Goal: Information Seeking & Learning: Learn about a topic

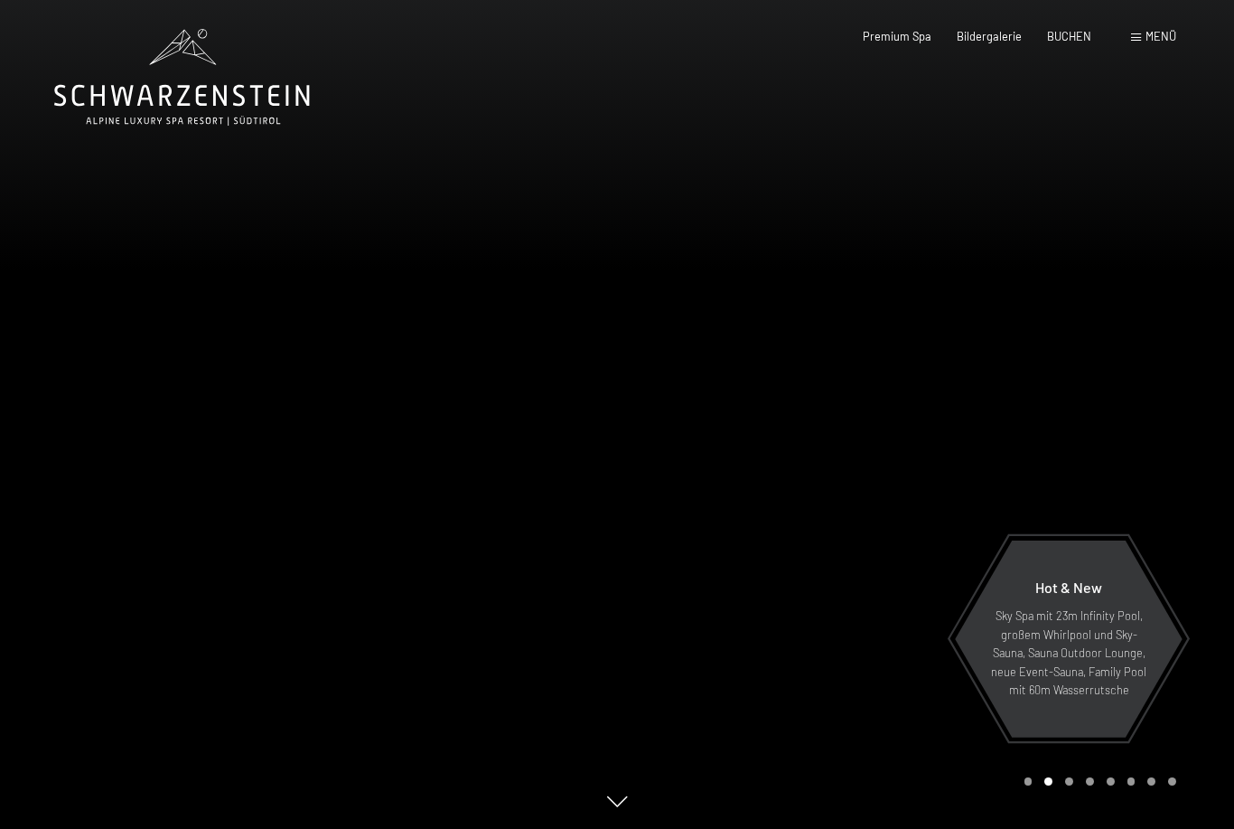
click at [1161, 30] on span "Menü" at bounding box center [1161, 36] width 31 height 14
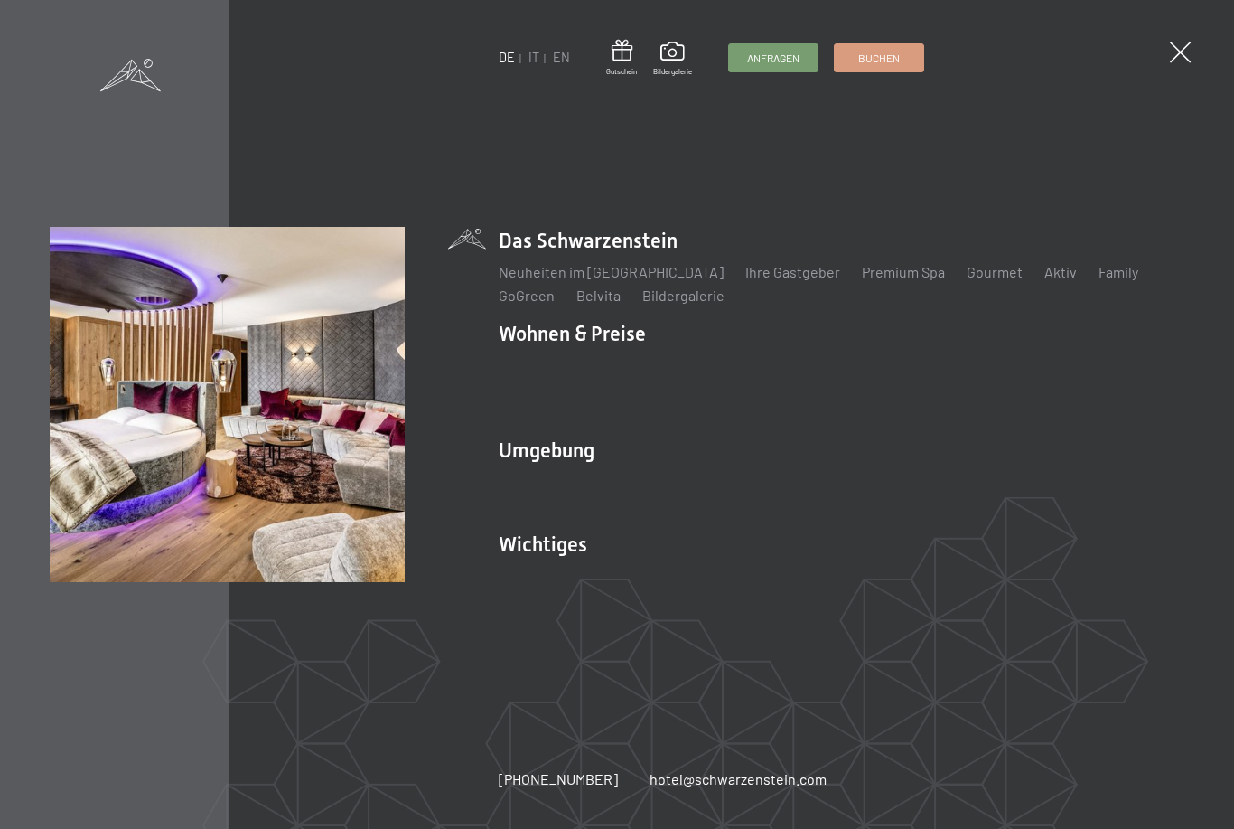
click at [685, 365] on link "Zimmer & Preise" at bounding box center [690, 365] width 105 height 17
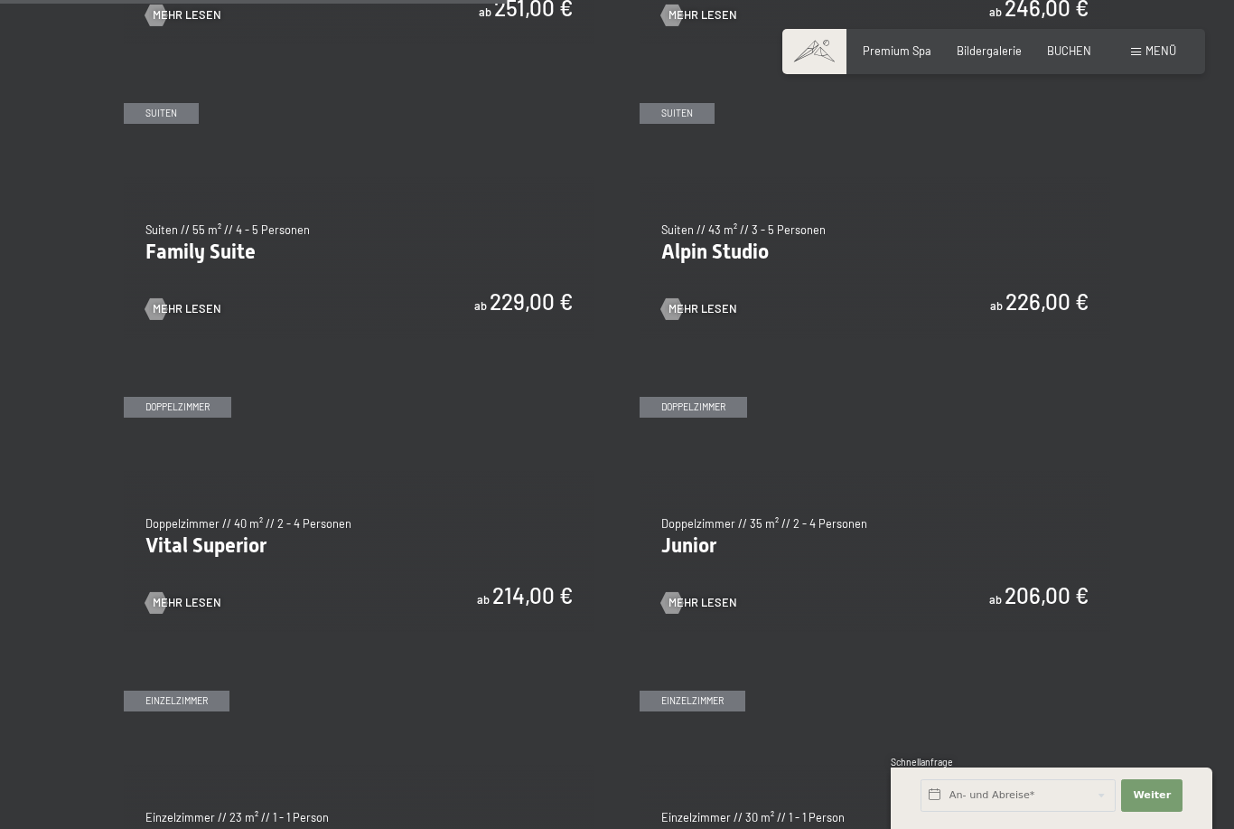
scroll to position [1776, 0]
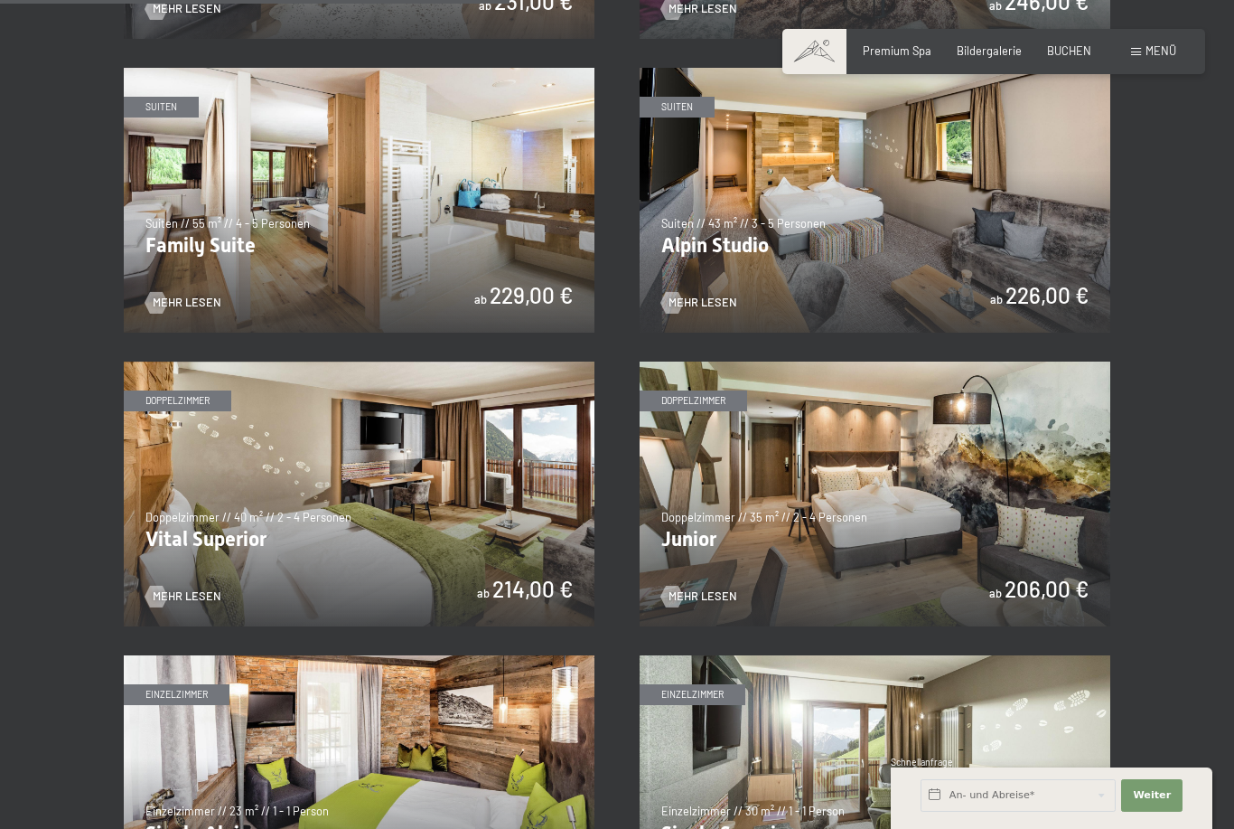
click at [447, 466] on img at bounding box center [359, 493] width 471 height 265
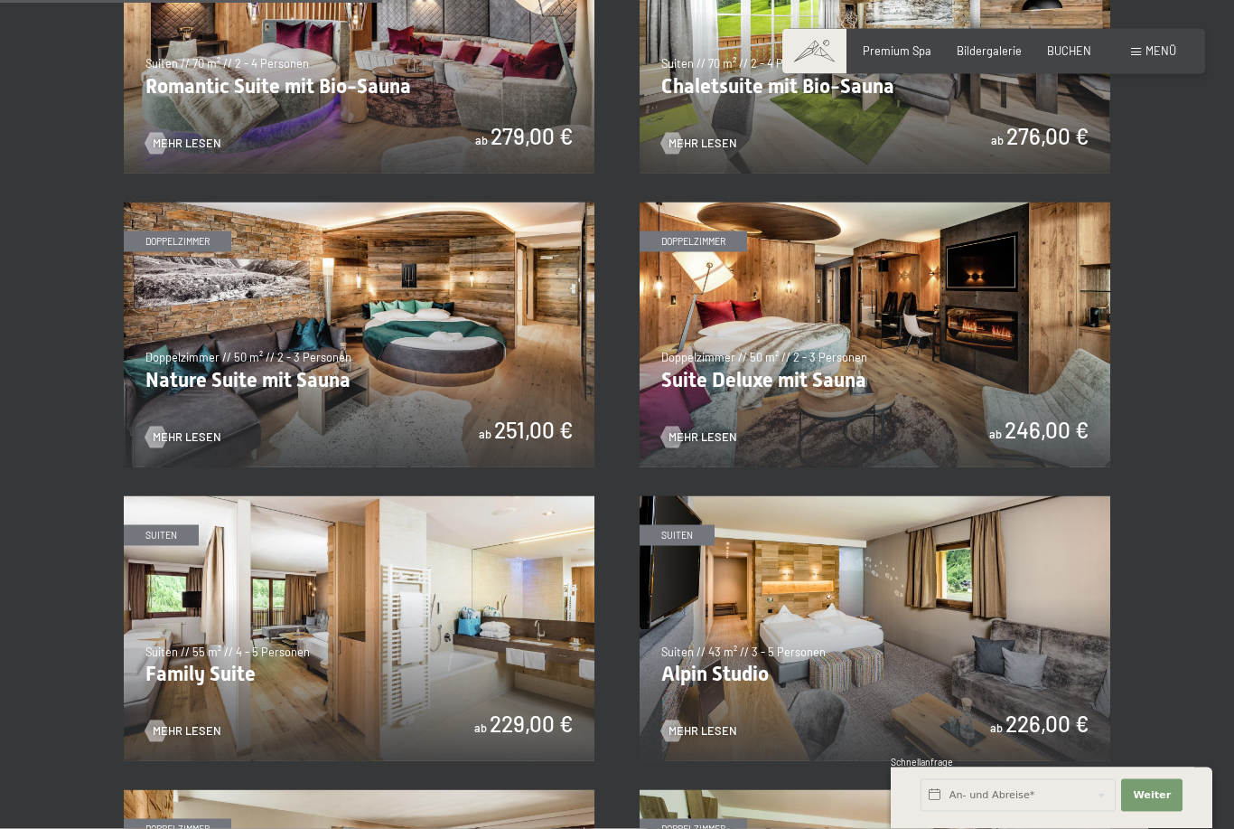
scroll to position [1345, 0]
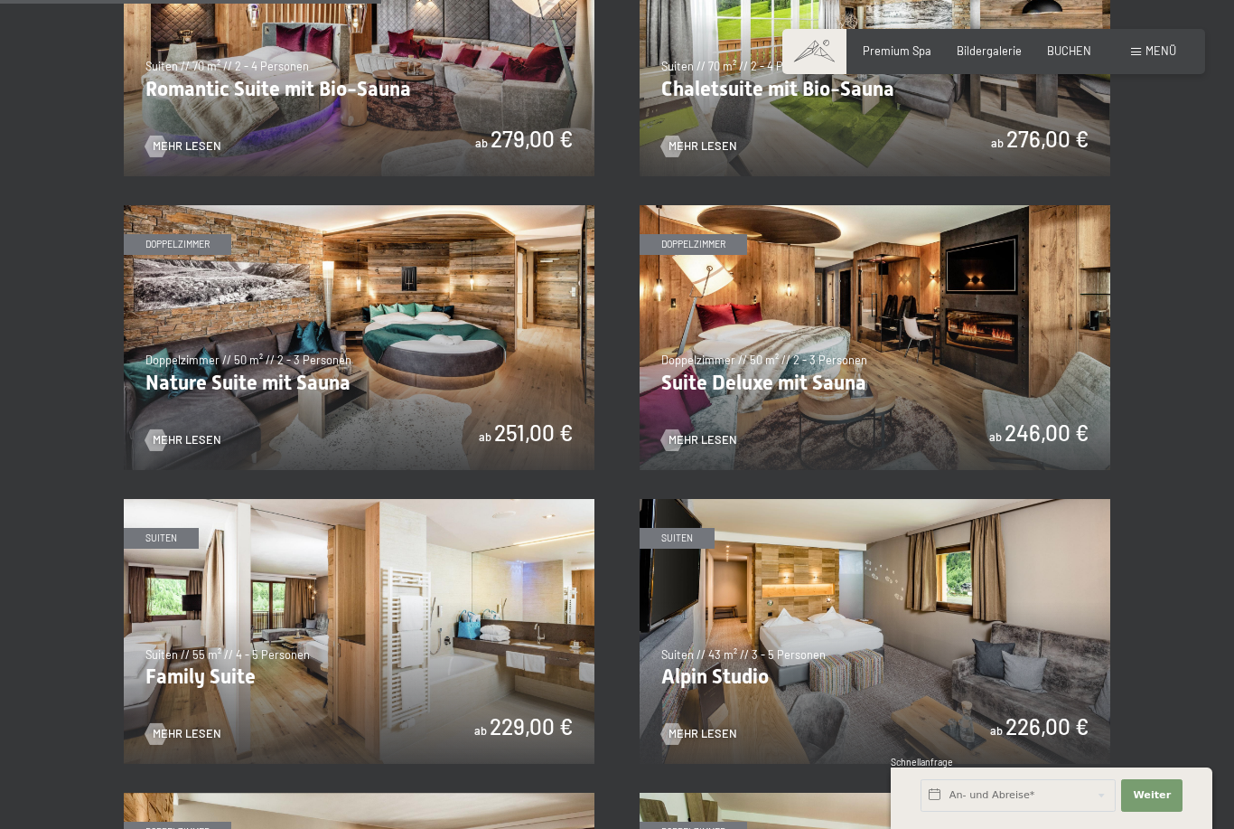
click at [843, 344] on img at bounding box center [875, 337] width 471 height 265
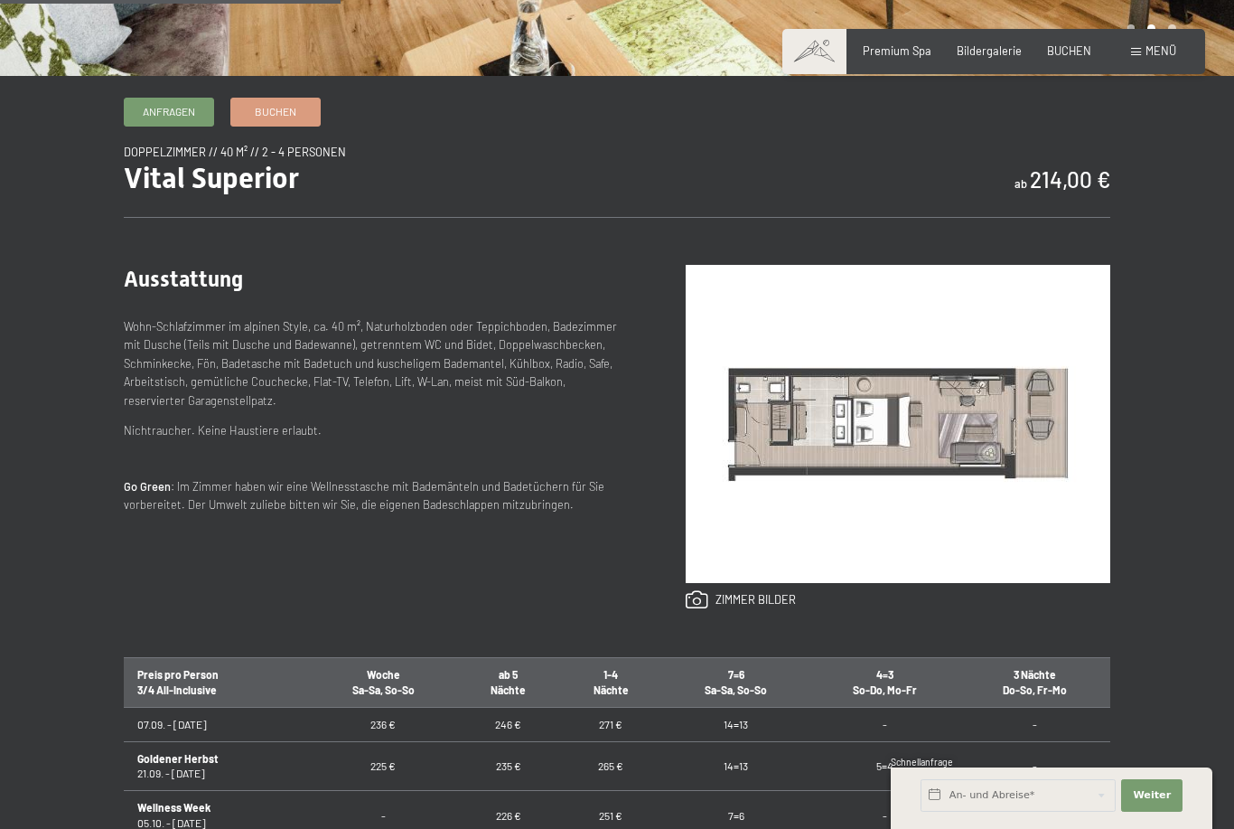
scroll to position [545, 0]
click at [1064, 527] on img at bounding box center [898, 425] width 425 height 318
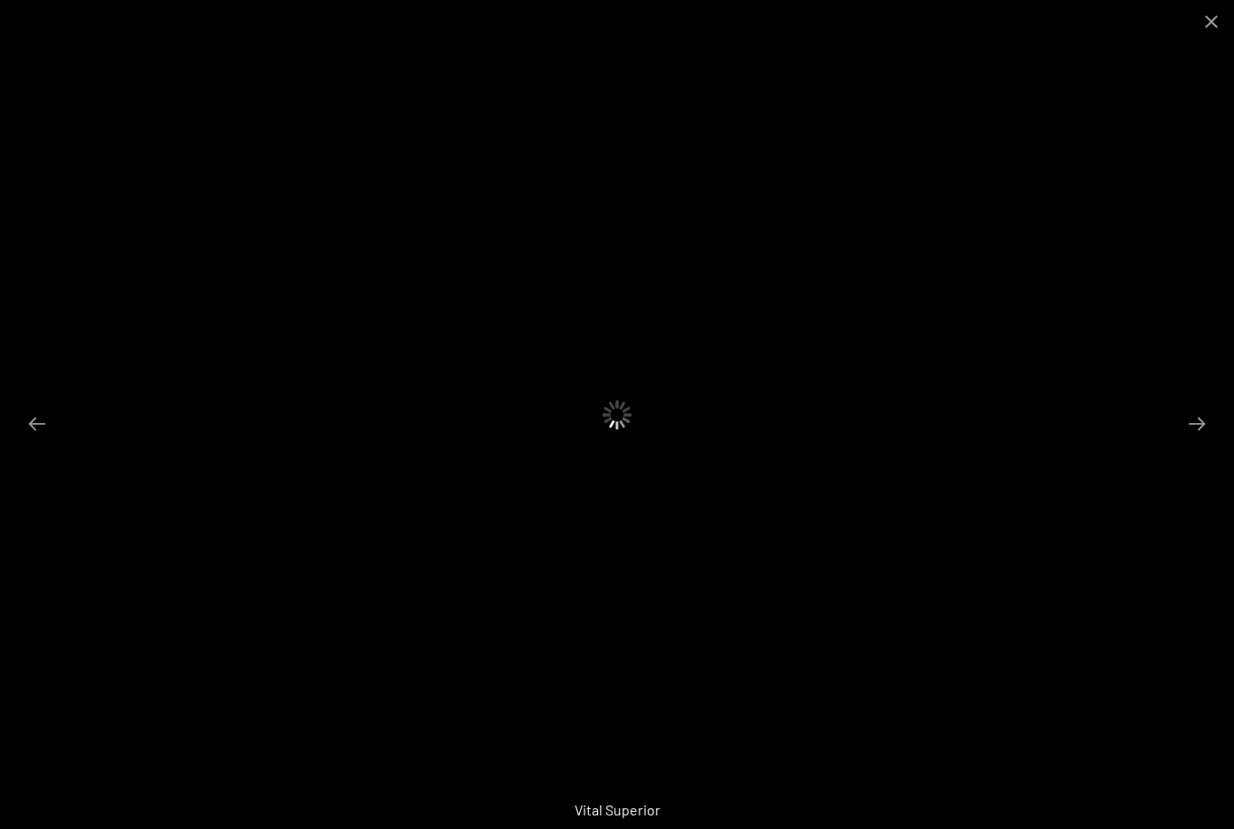
click at [1214, 18] on button "Close gallery" at bounding box center [1211, 21] width 45 height 42
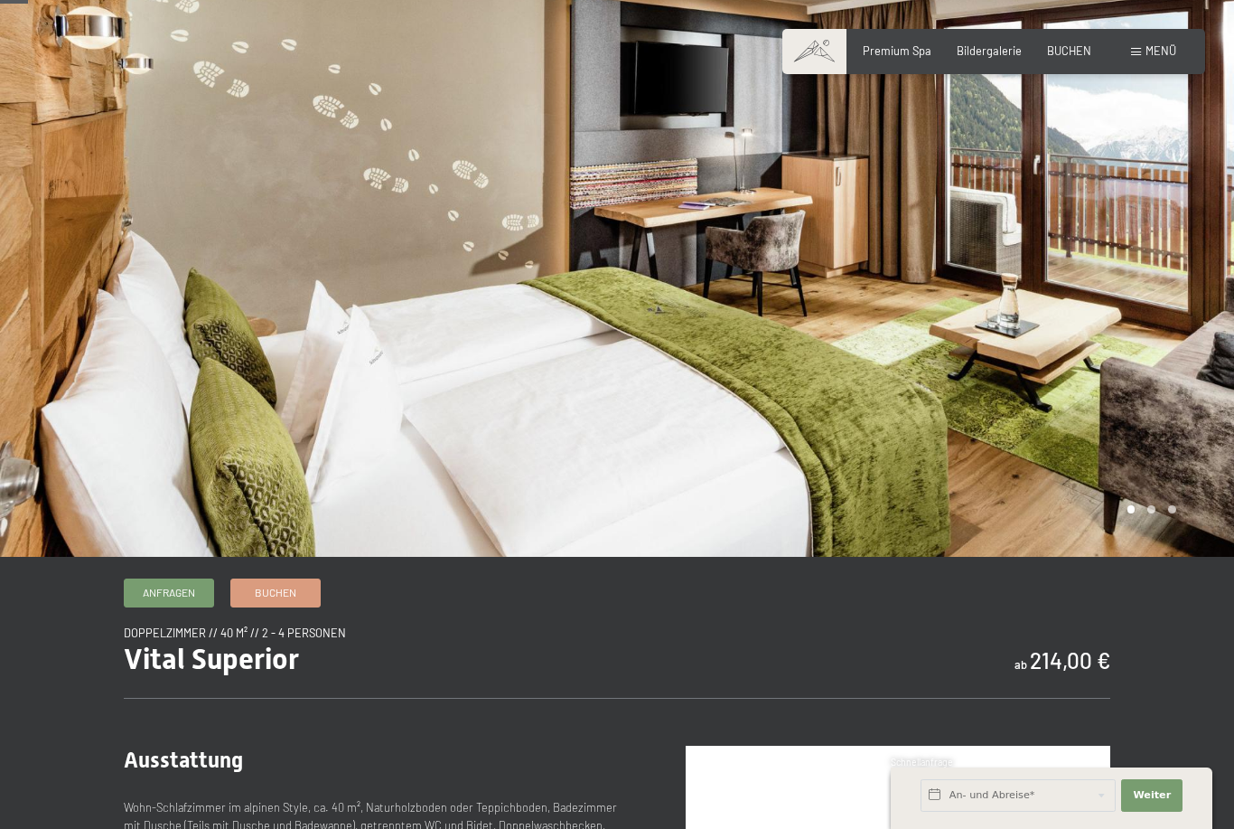
scroll to position [0, 0]
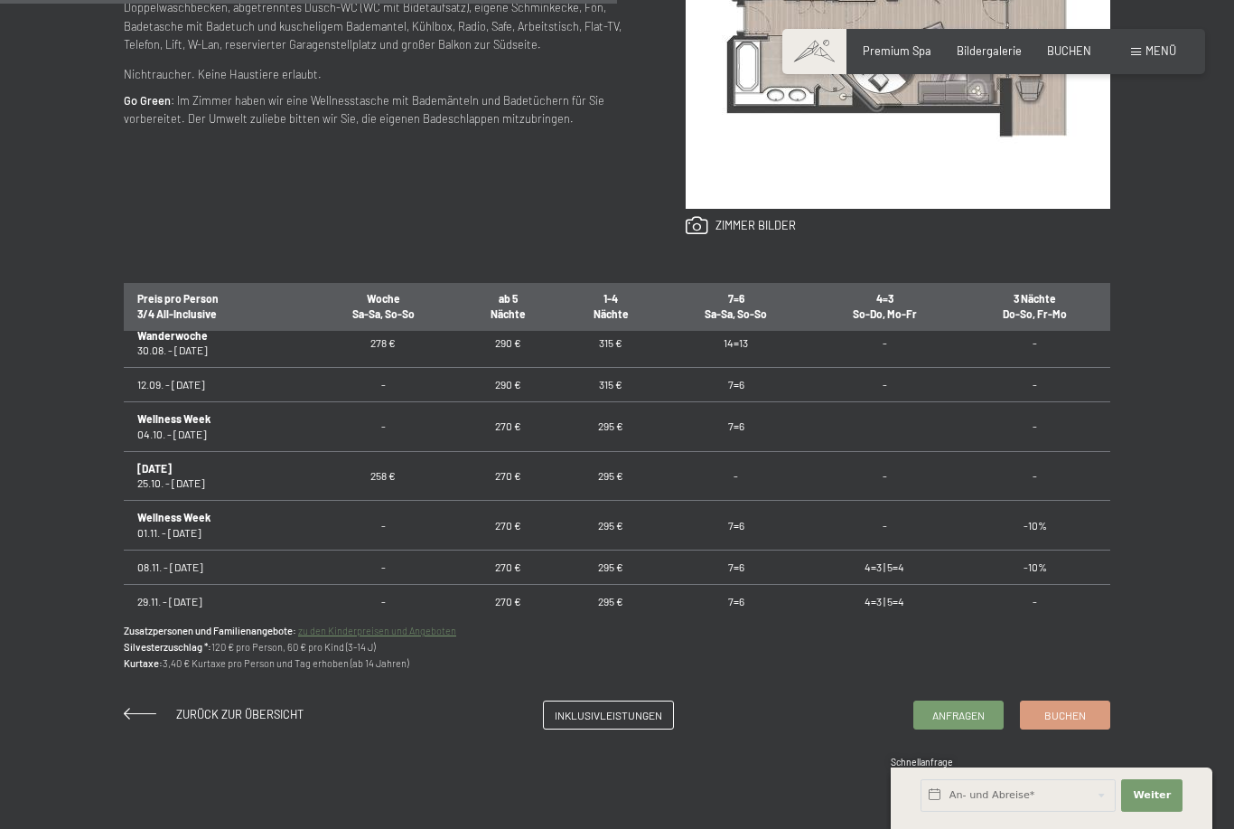
scroll to position [1423, 0]
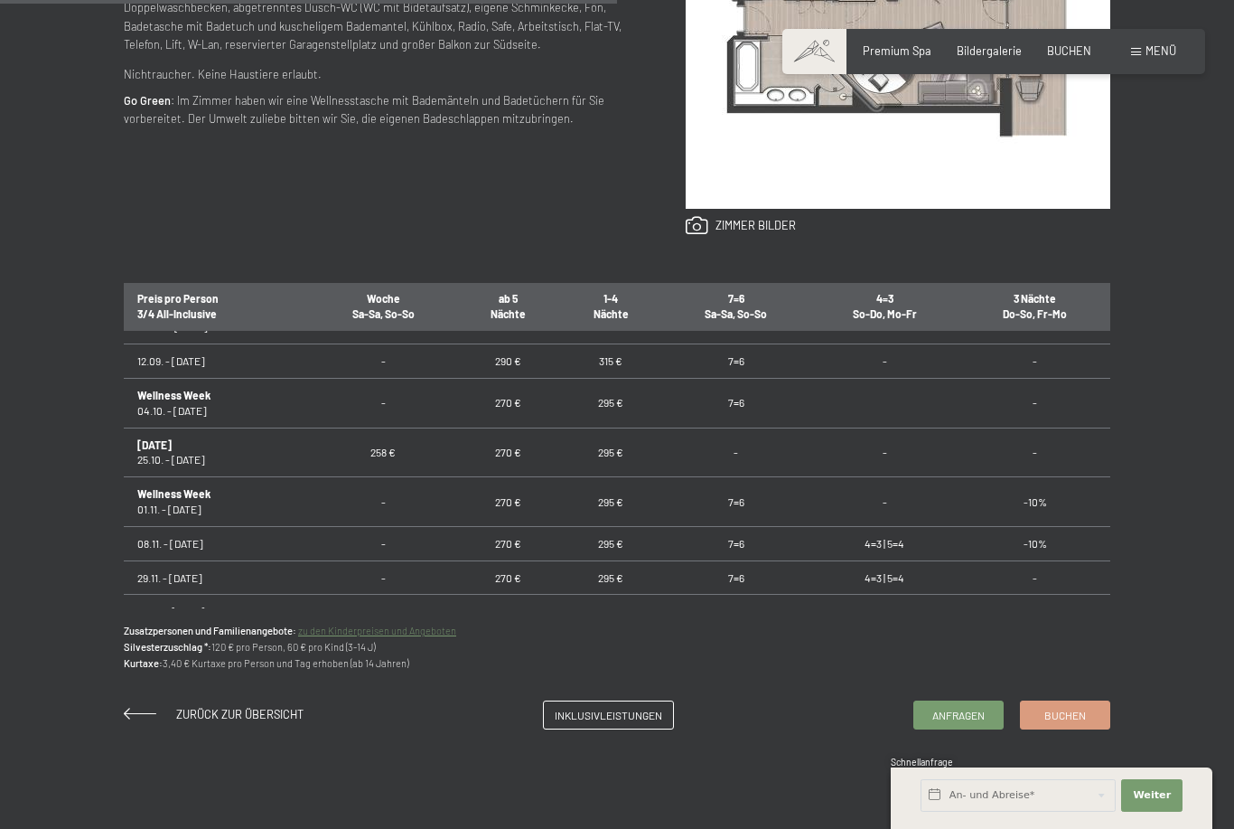
click at [587, 728] on link "Inklusivleistungen" at bounding box center [608, 714] width 129 height 27
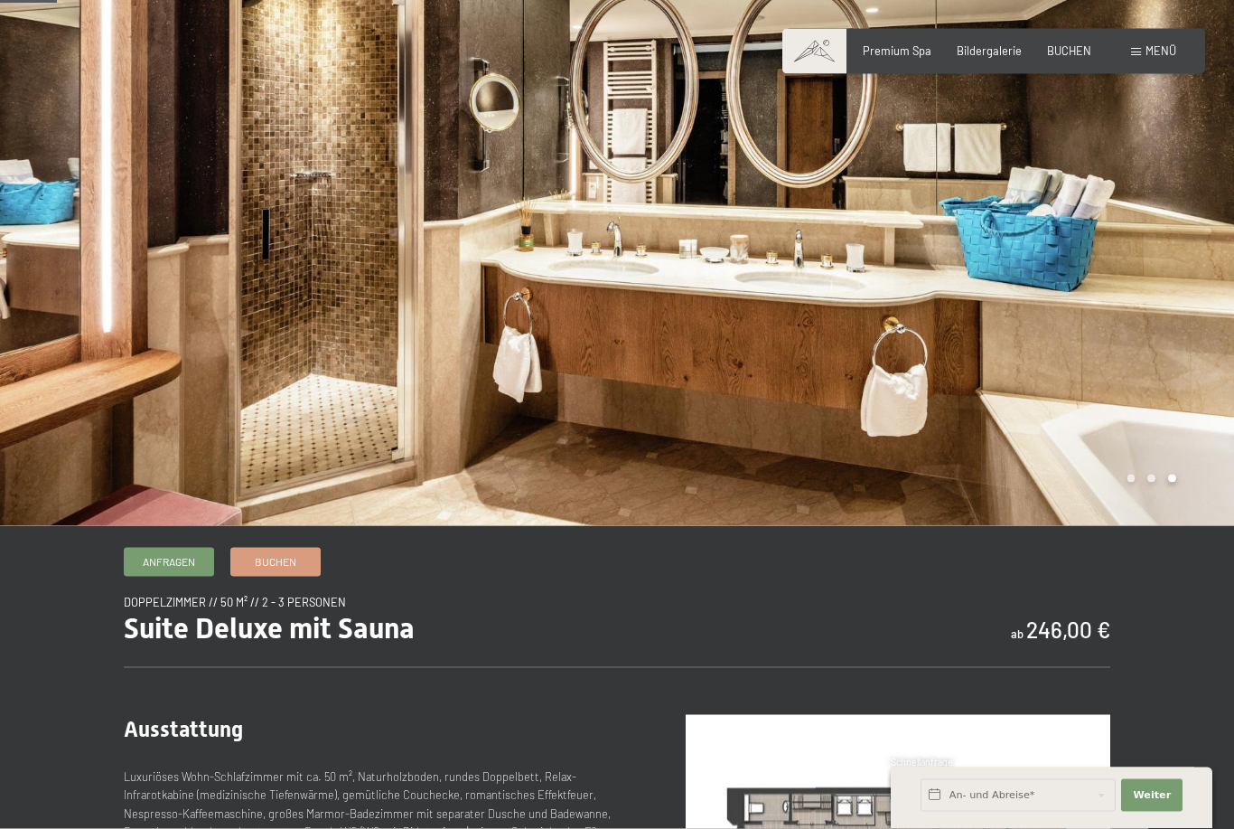
scroll to position [89, 0]
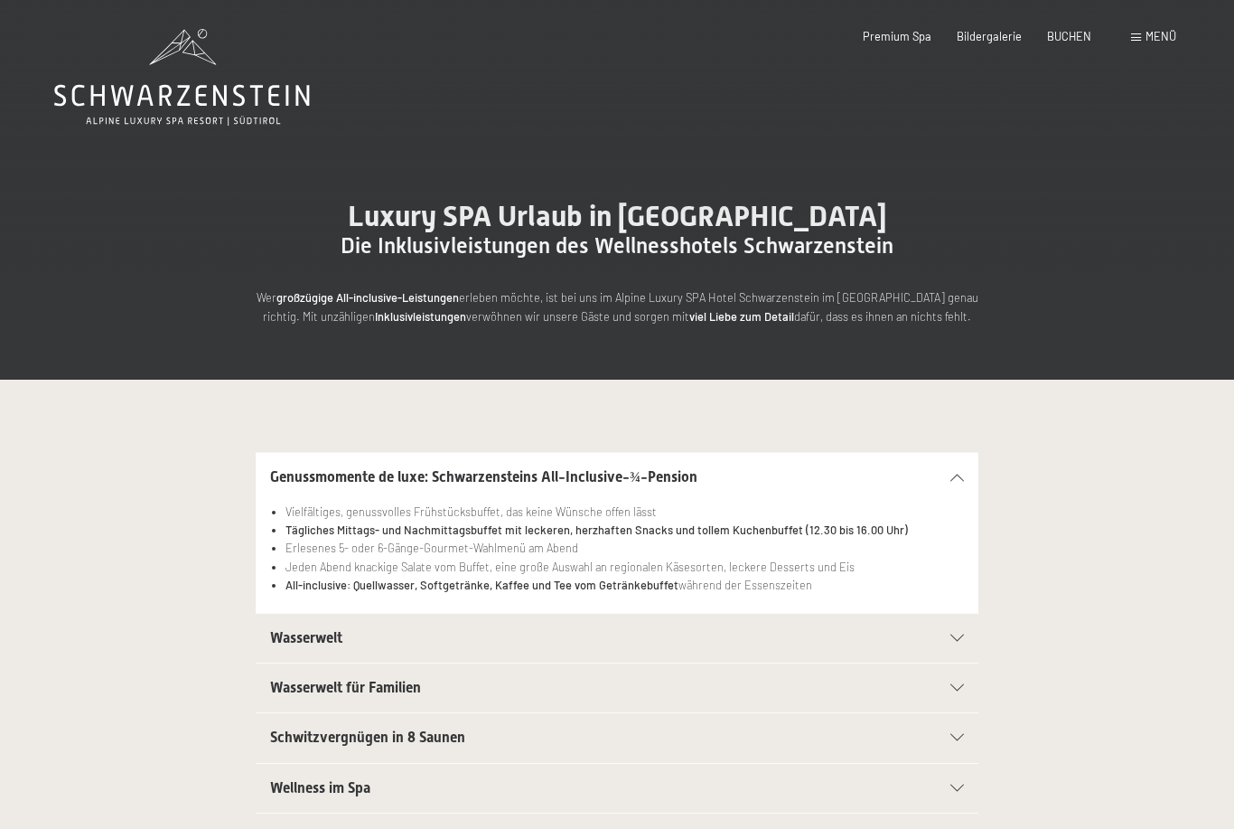
click at [172, 592] on div "Genussmomente de luxe: Schwarzensteins All-Inclusive-¾-Pension Vielfältiges, ge…" at bounding box center [617, 532] width 987 height 161
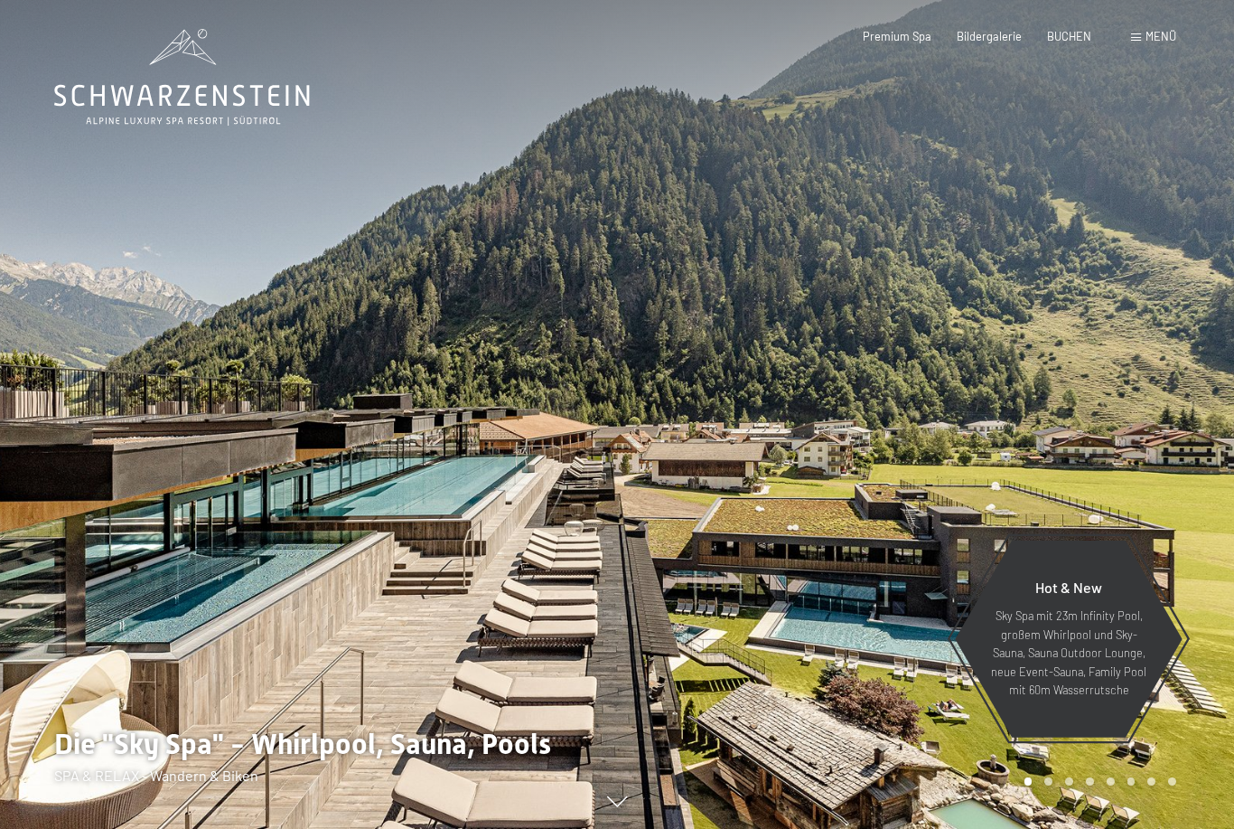
click at [1149, 38] on span "Menü" at bounding box center [1161, 36] width 31 height 14
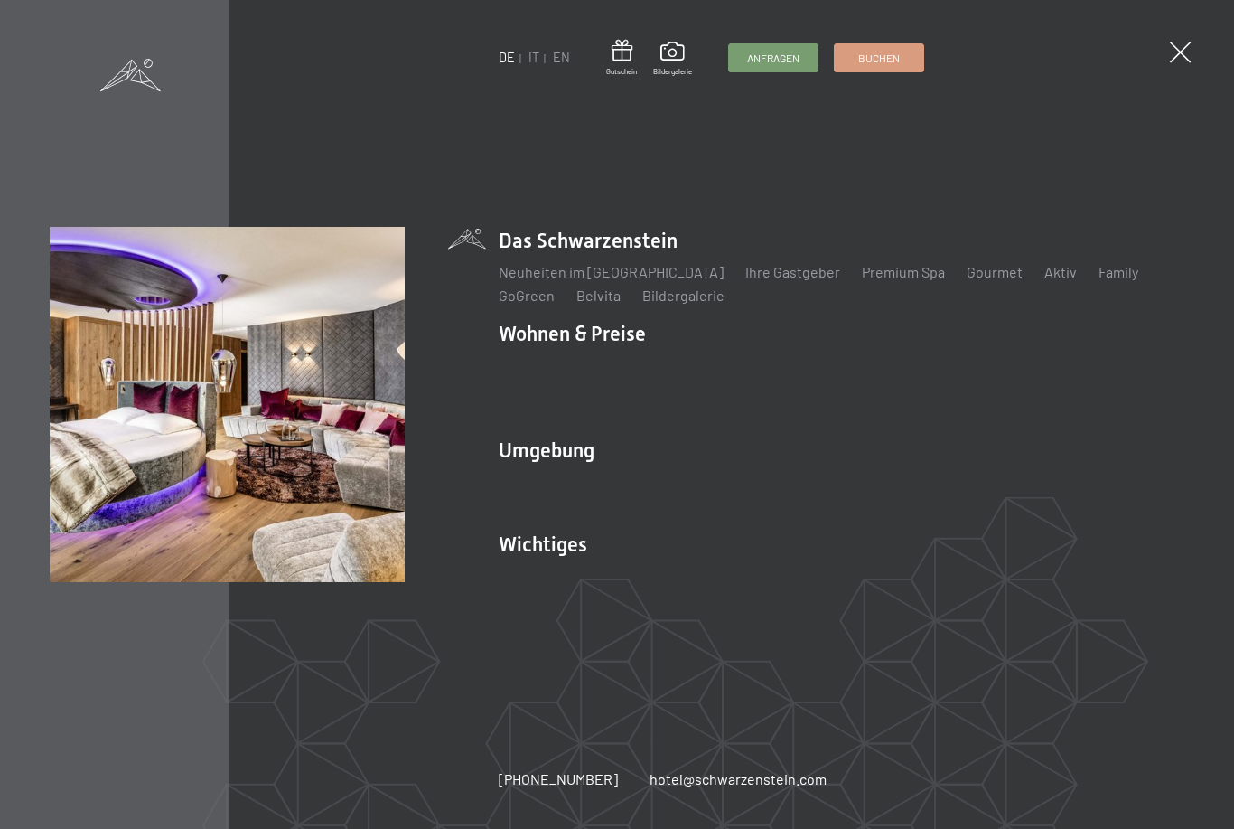
click at [685, 374] on link "Zimmer & Preise" at bounding box center [690, 365] width 105 height 17
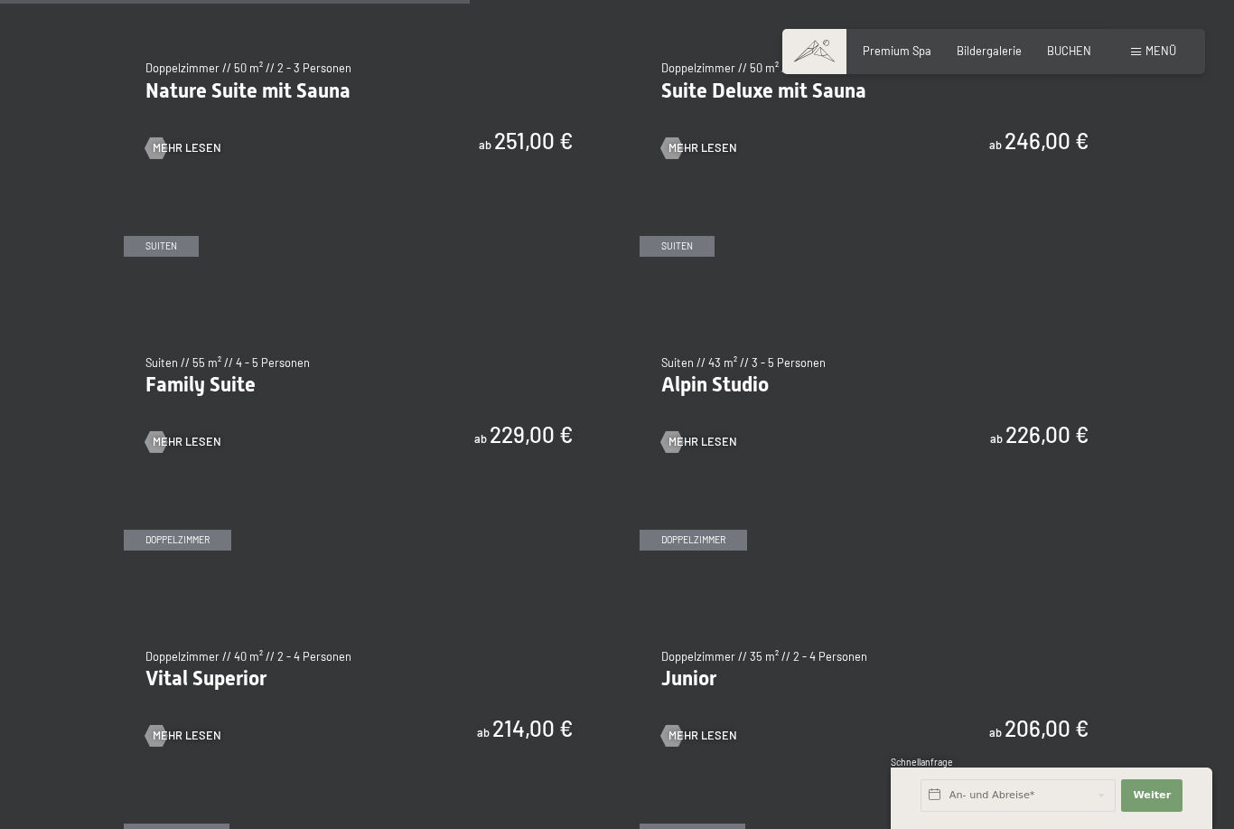
scroll to position [1637, 0]
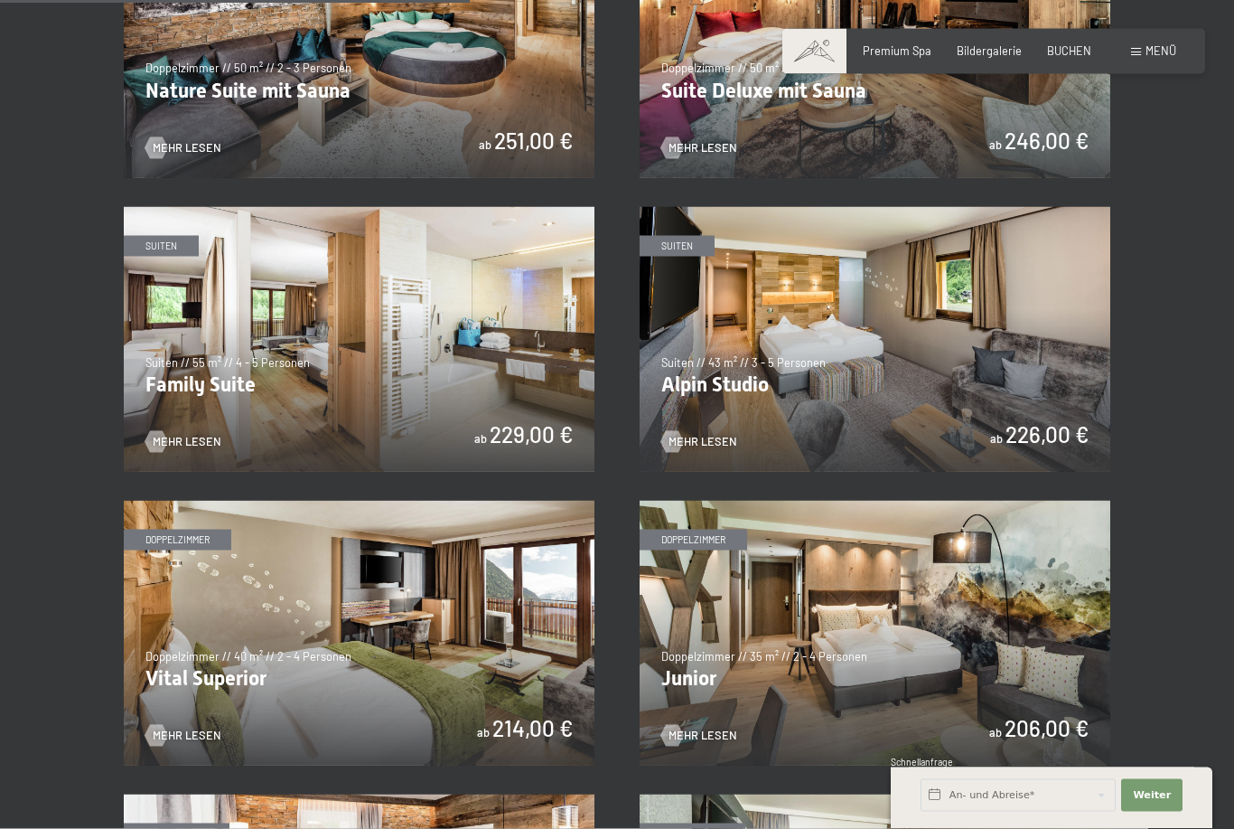
click at [231, 652] on img at bounding box center [359, 633] width 471 height 265
